Goal: Book appointment/travel/reservation

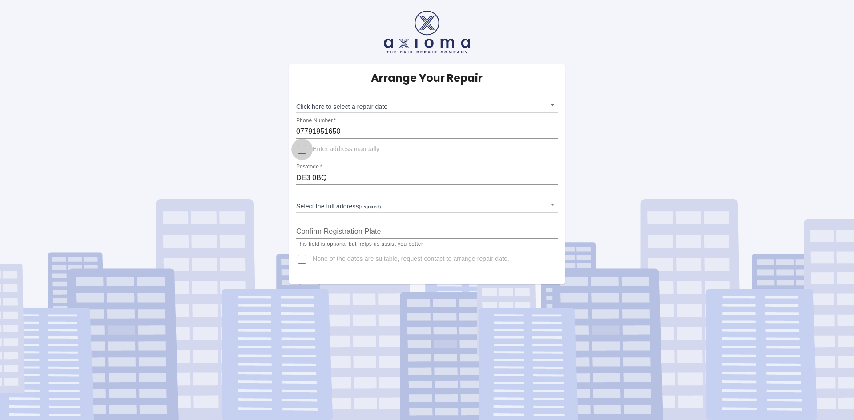
click at [303, 153] on input "Enter address manually" at bounding box center [301, 149] width 21 height 21
checkbox input "true"
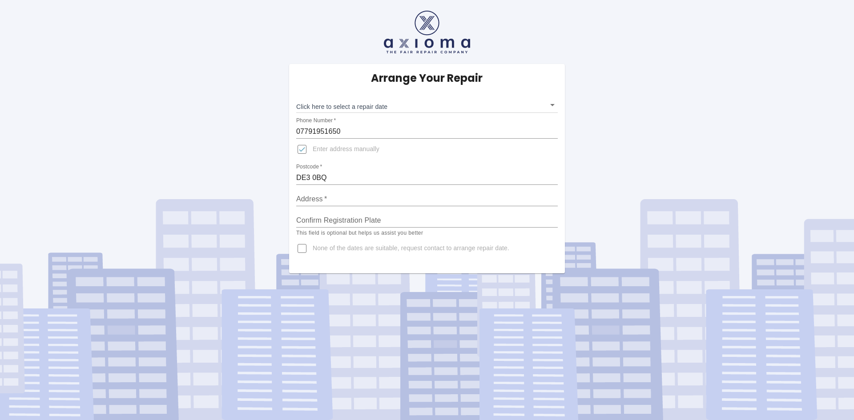
click at [333, 199] on input "Address   *" at bounding box center [427, 199] width 262 height 14
type input "Flat [STREET_ADDRESS]"
click at [401, 220] on input "Confirm Registration Plate" at bounding box center [427, 221] width 262 height 14
type input "V700 AJG"
click at [552, 105] on body "Arrange Your Repair Click here to select a repair date ​ Phone Number   * 07791…" at bounding box center [427, 210] width 854 height 420
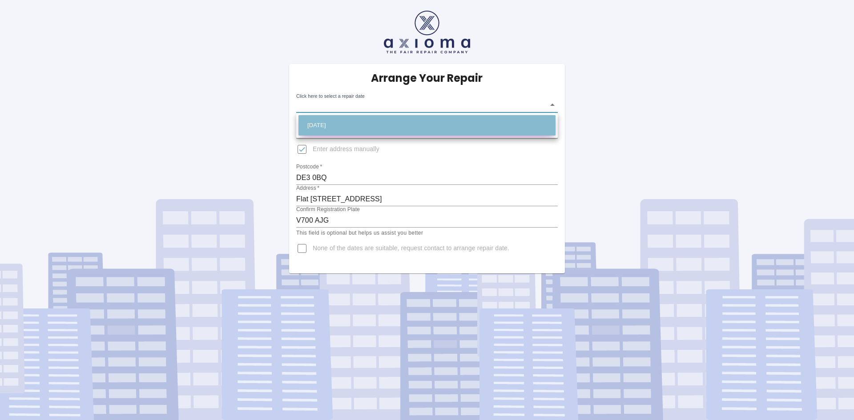
click at [536, 120] on li "[DATE]" at bounding box center [427, 125] width 257 height 20
type input "[DATE]T00:00:00.000Z"
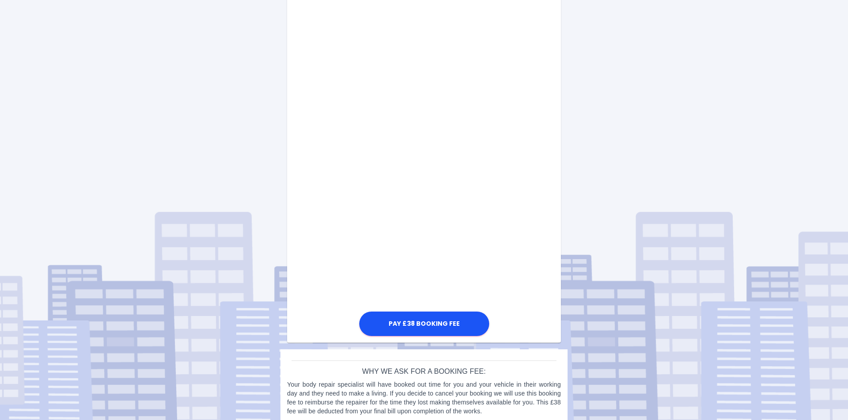
scroll to position [427, 0]
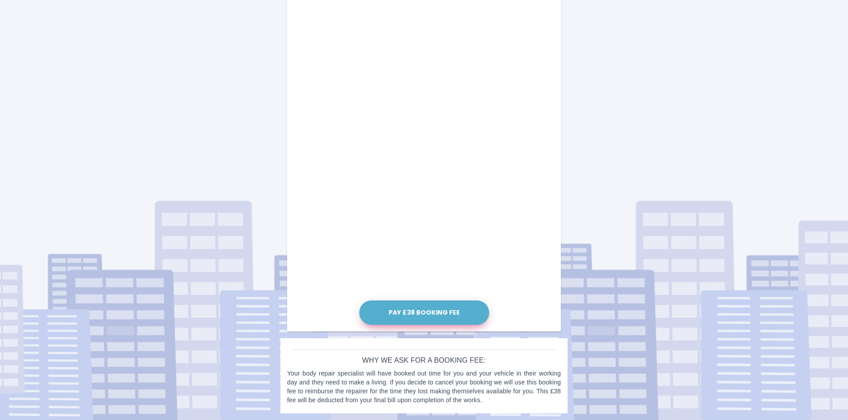
click at [427, 311] on button "Pay £38 Booking Fee" at bounding box center [424, 313] width 130 height 24
